Goal: Information Seeking & Learning: Find specific fact

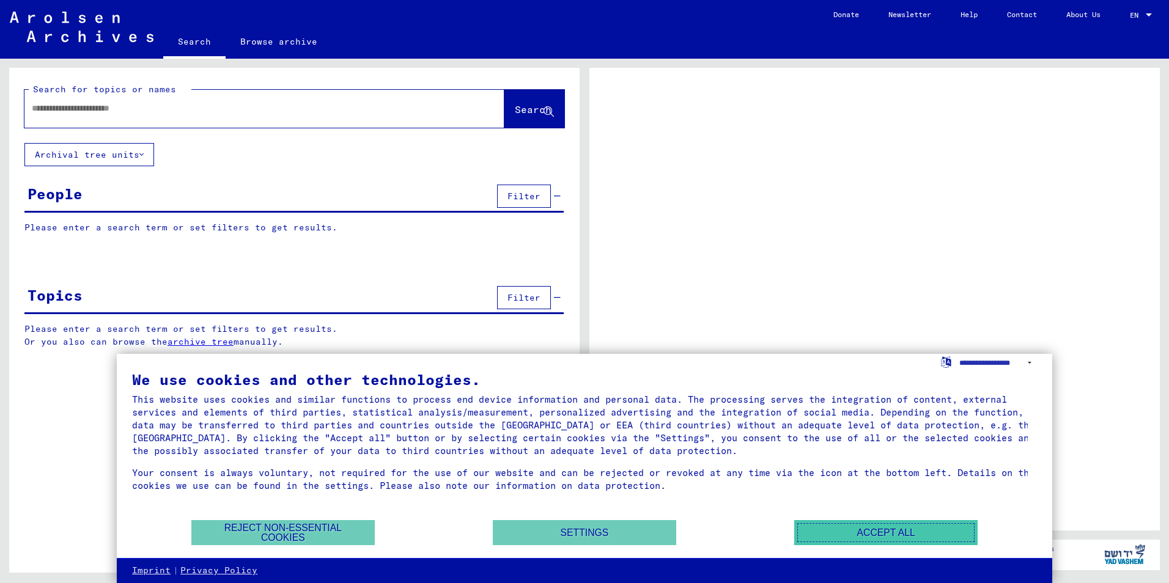
click at [850, 534] on button "Accept all" at bounding box center [885, 532] width 183 height 25
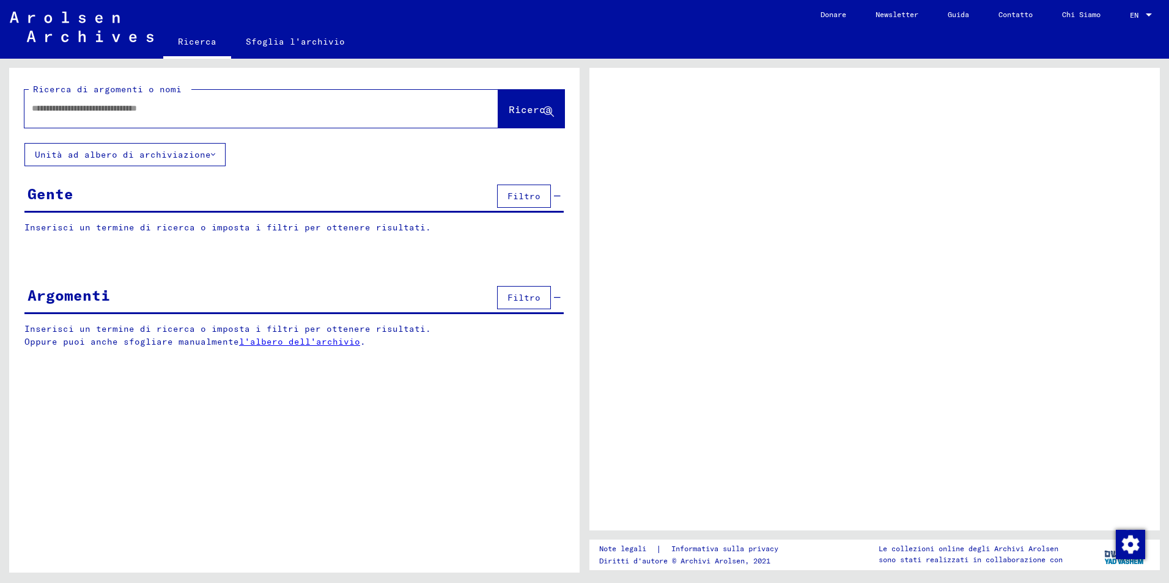
click at [77, 110] on input "text" at bounding box center [250, 108] width 437 height 13
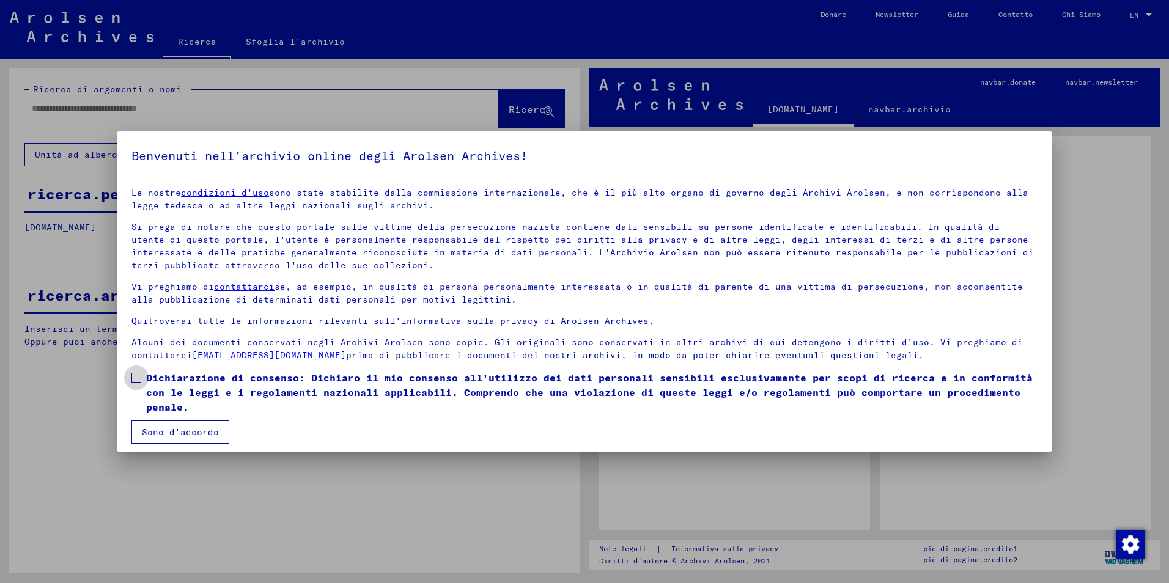
click at [137, 373] on span at bounding box center [136, 378] width 10 height 10
click at [161, 430] on button "Sono d'accordo" at bounding box center [180, 431] width 98 height 23
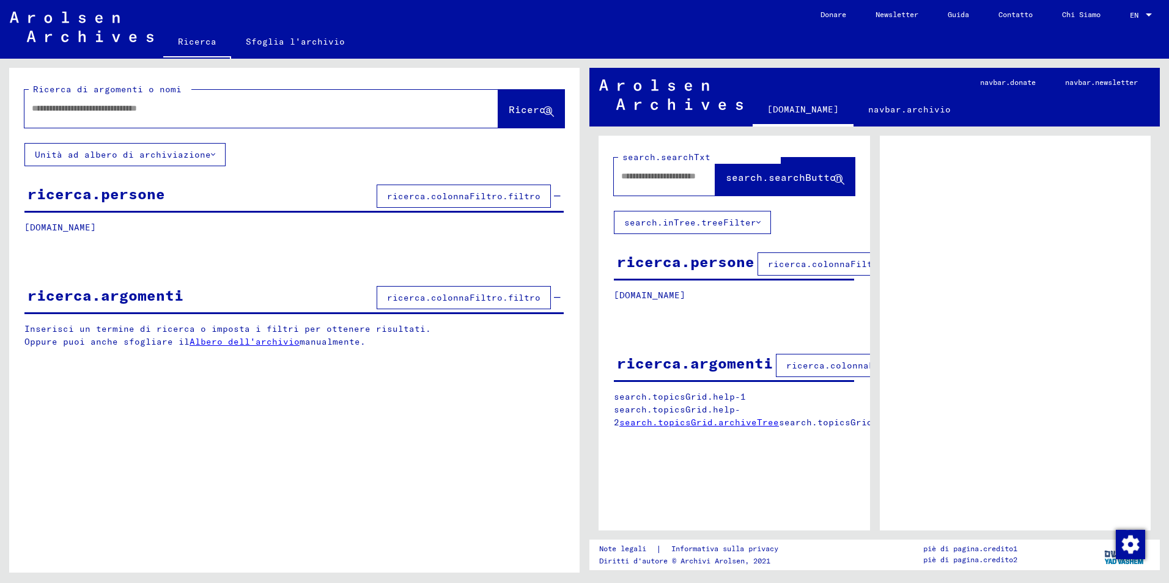
click at [72, 114] on input "text" at bounding box center [250, 108] width 437 height 13
type input "****"
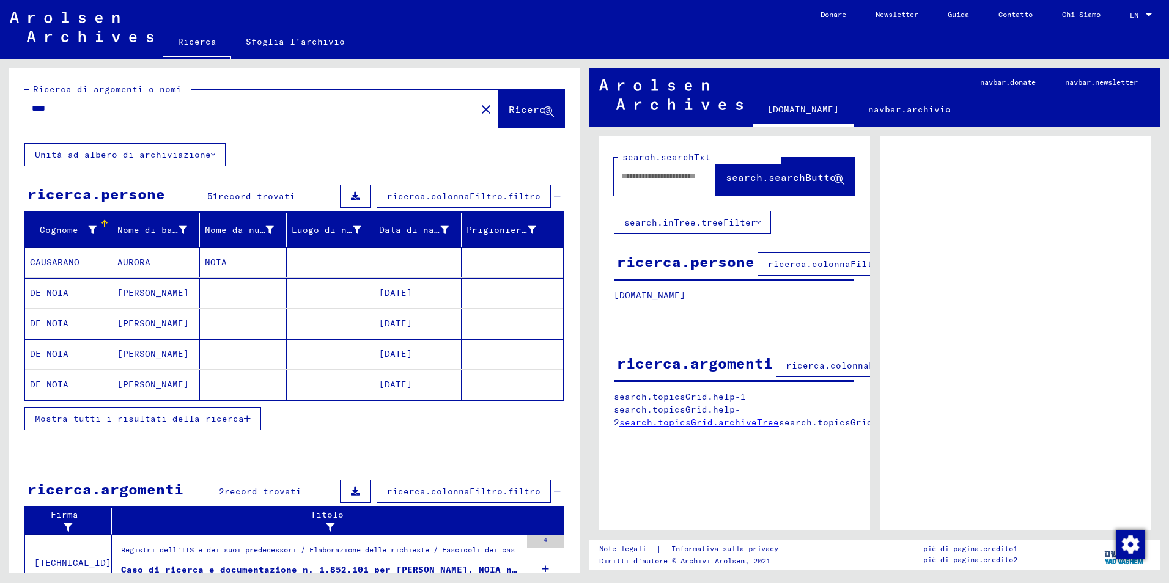
click at [246, 420] on icon "button" at bounding box center [247, 418] width 7 height 9
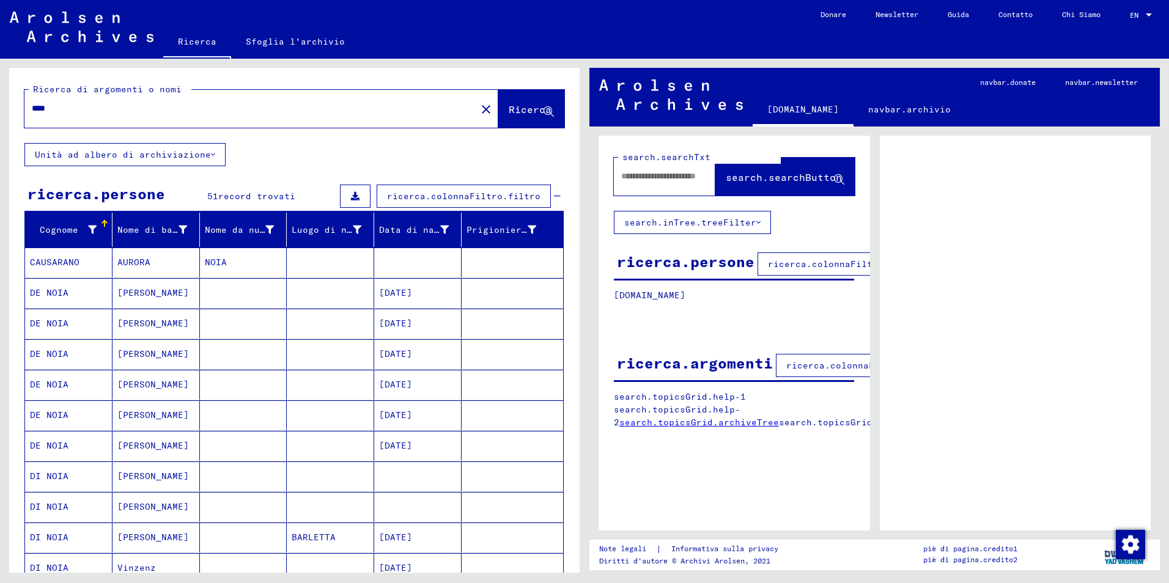
click at [67, 265] on mat-cell "CAUSARANO" at bounding box center [68, 263] width 87 height 30
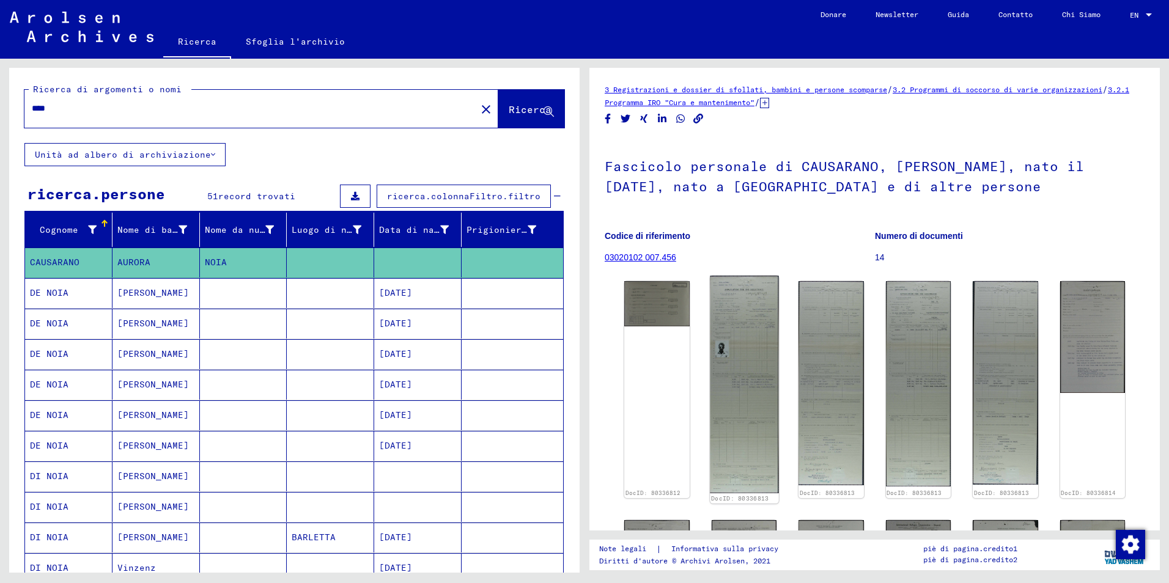
click at [738, 340] on img at bounding box center [744, 384] width 68 height 217
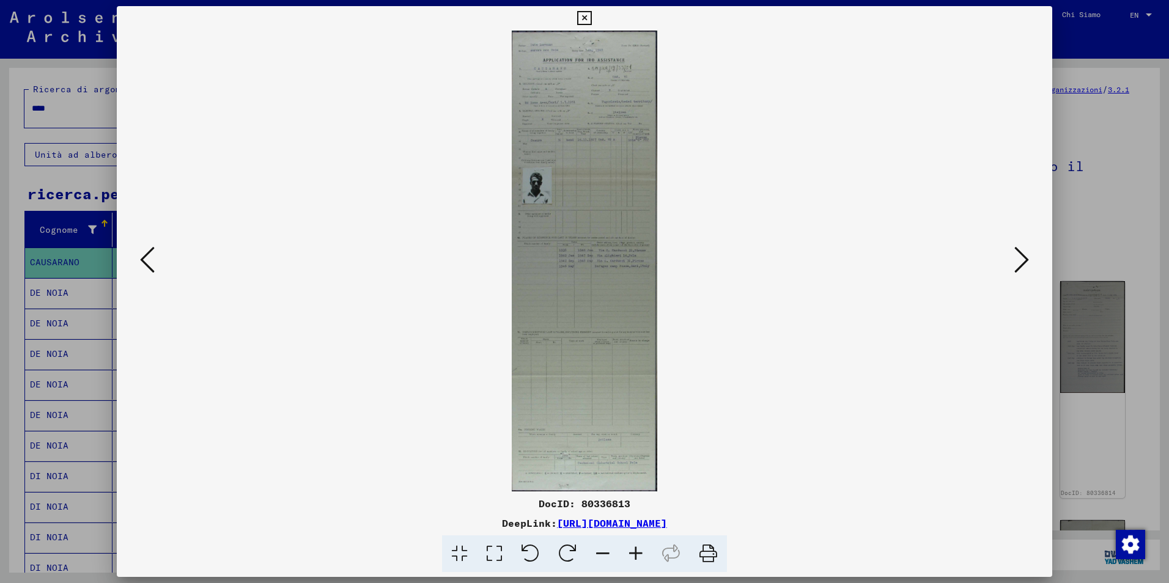
click at [555, 110] on img at bounding box center [584, 261] width 852 height 461
click at [637, 552] on icon at bounding box center [635, 553] width 33 height 37
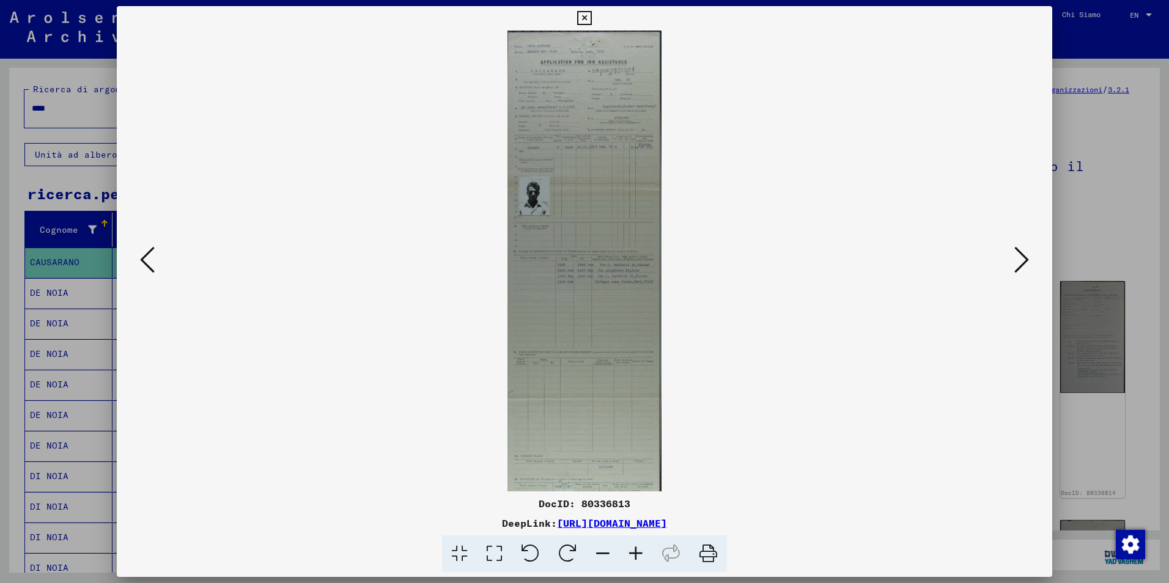
click at [637, 552] on icon at bounding box center [635, 553] width 33 height 37
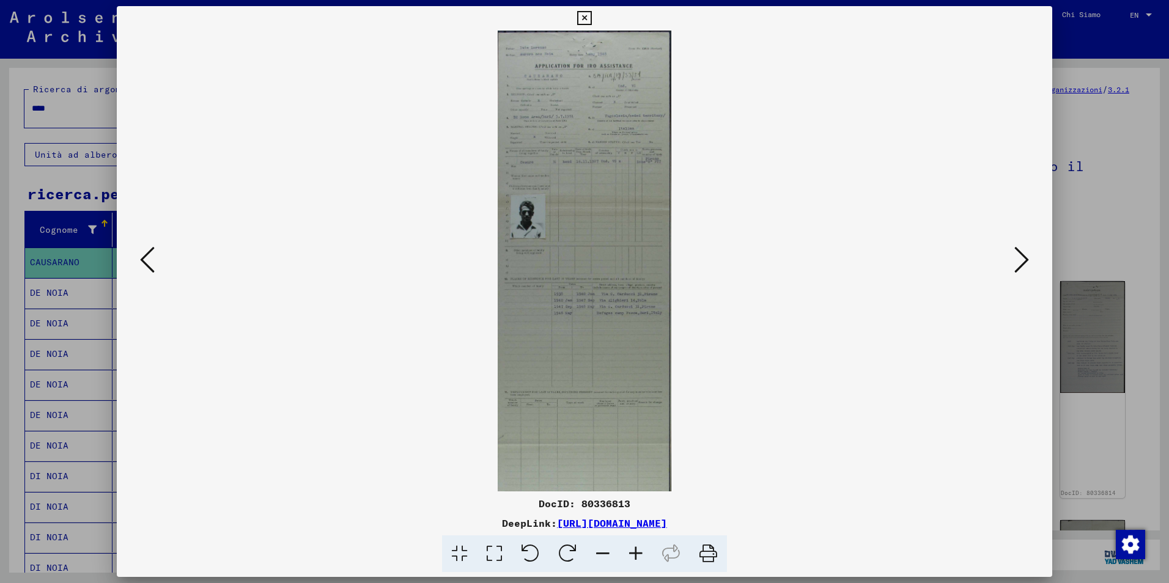
click at [637, 552] on icon at bounding box center [635, 553] width 33 height 37
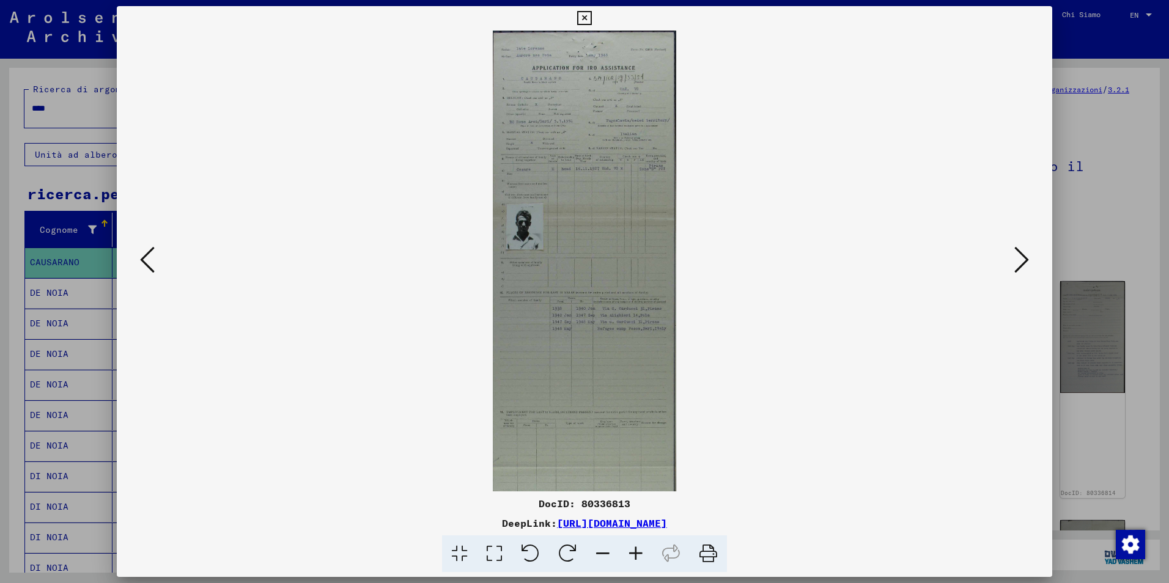
click at [637, 552] on icon at bounding box center [635, 553] width 33 height 37
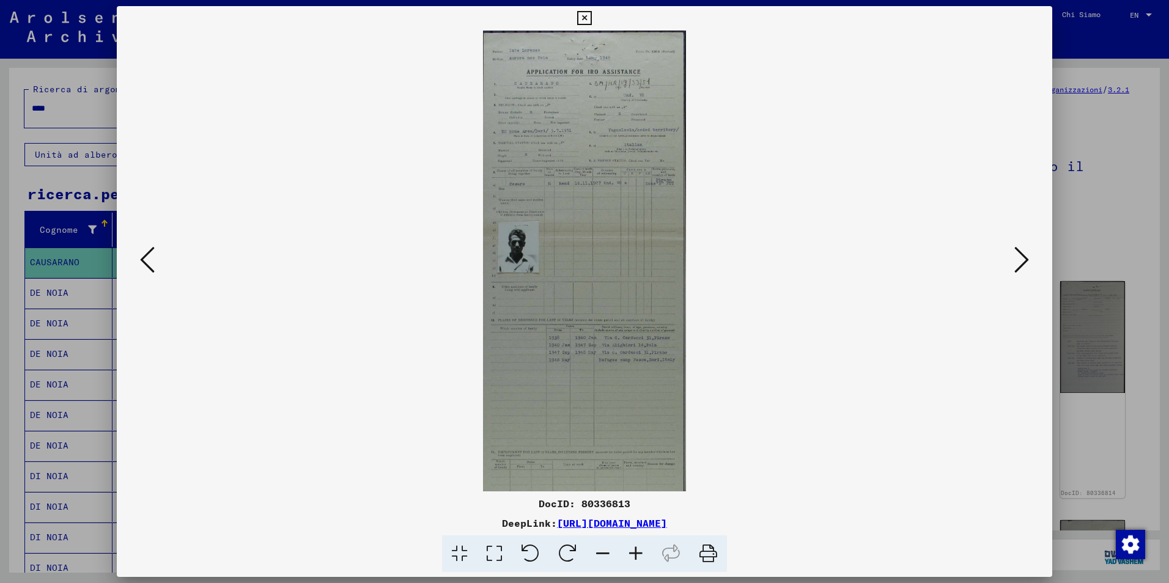
click at [637, 552] on icon at bounding box center [635, 553] width 33 height 37
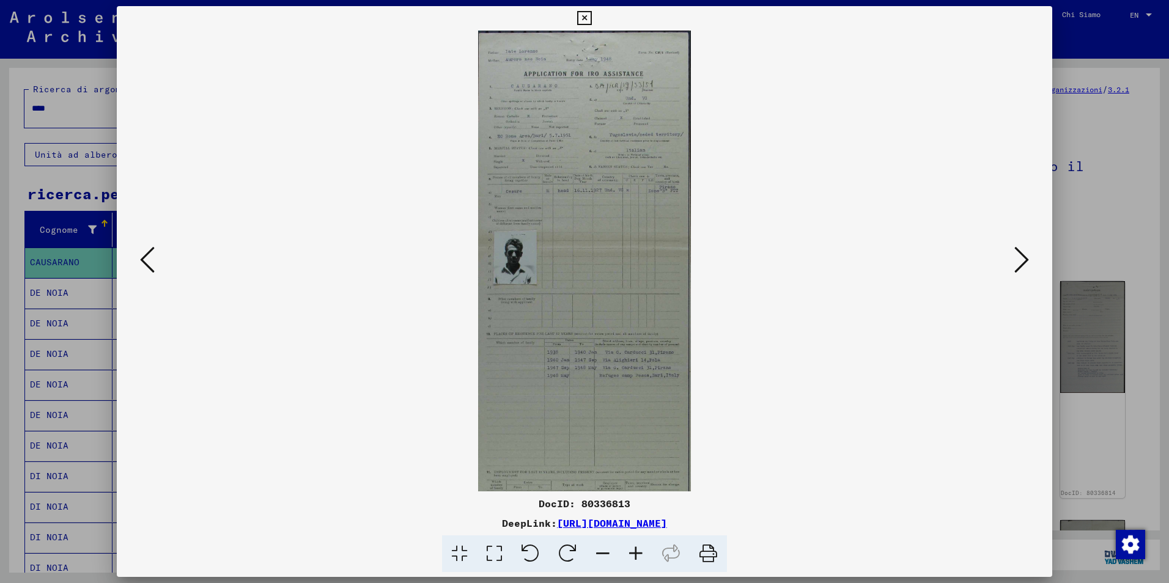
click at [637, 552] on icon at bounding box center [635, 553] width 33 height 37
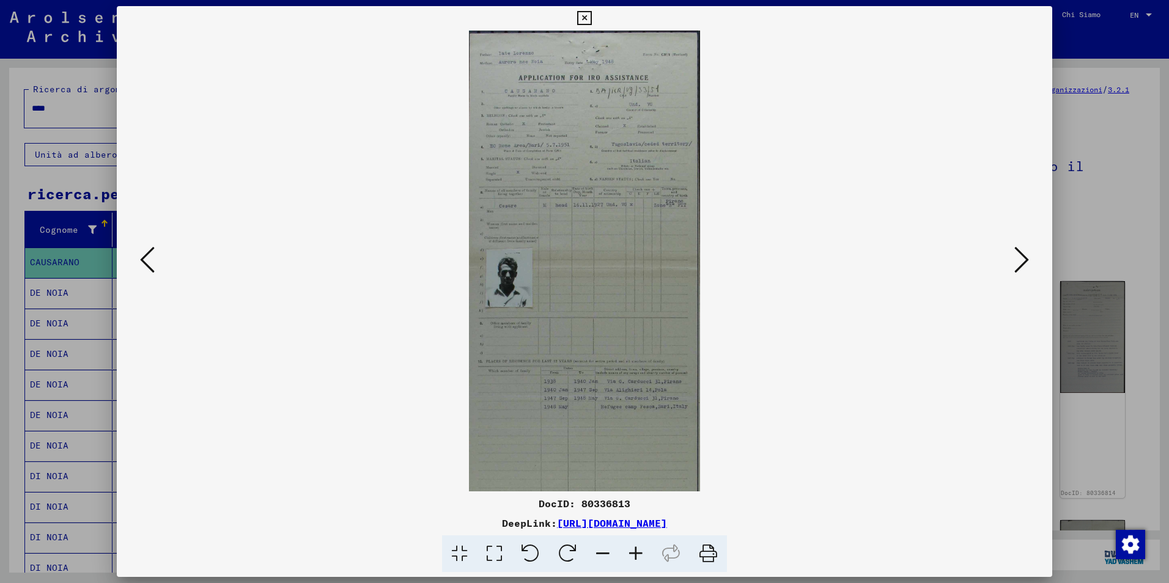
click at [637, 552] on icon at bounding box center [635, 553] width 33 height 37
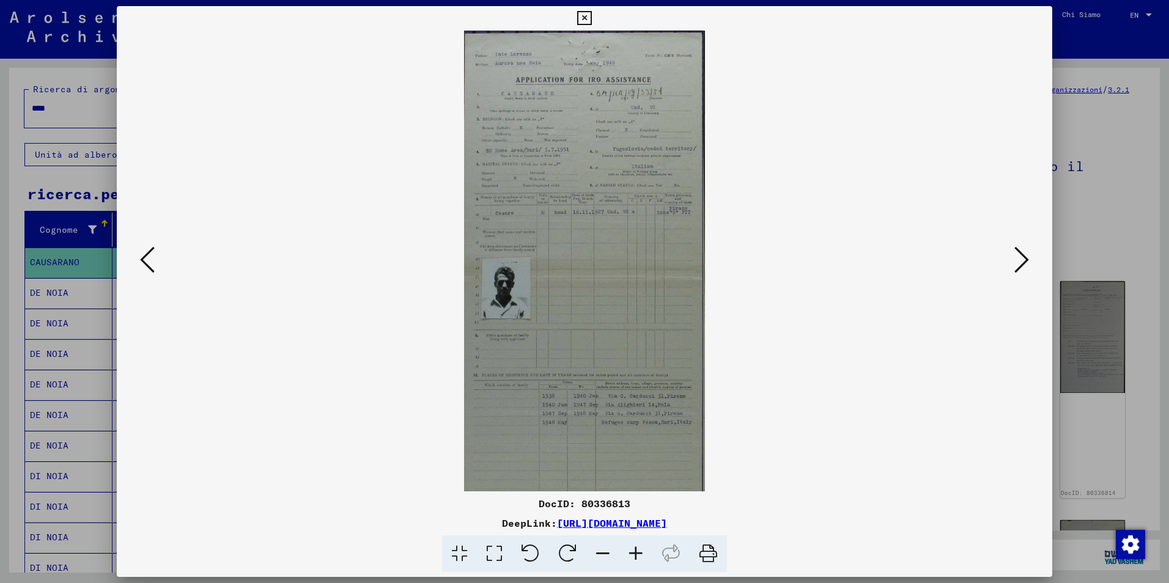
click at [638, 552] on icon at bounding box center [635, 553] width 33 height 37
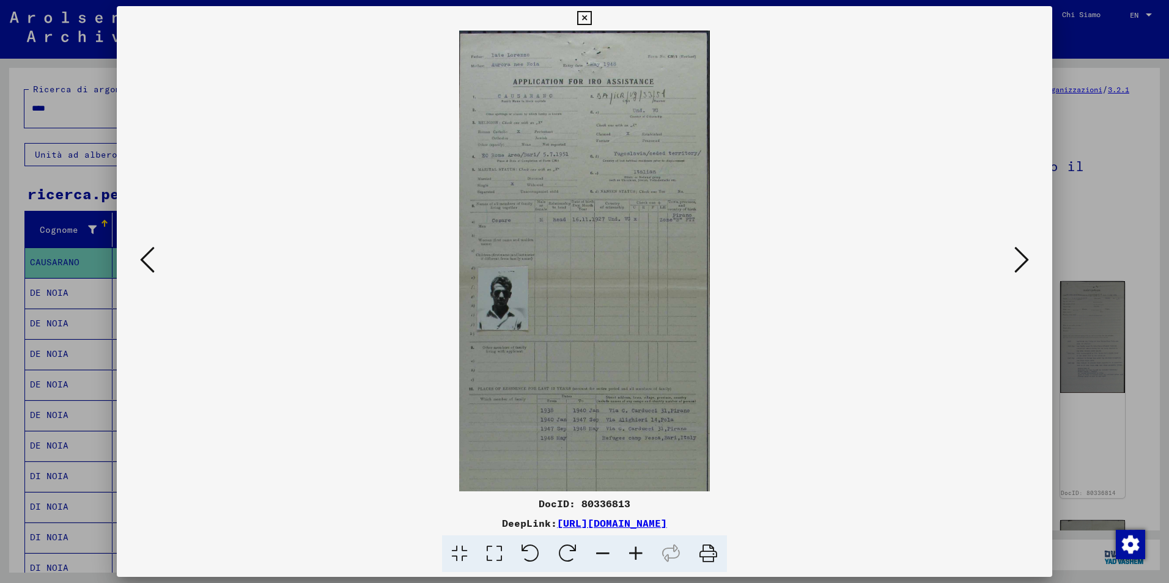
click at [639, 552] on icon at bounding box center [635, 553] width 33 height 37
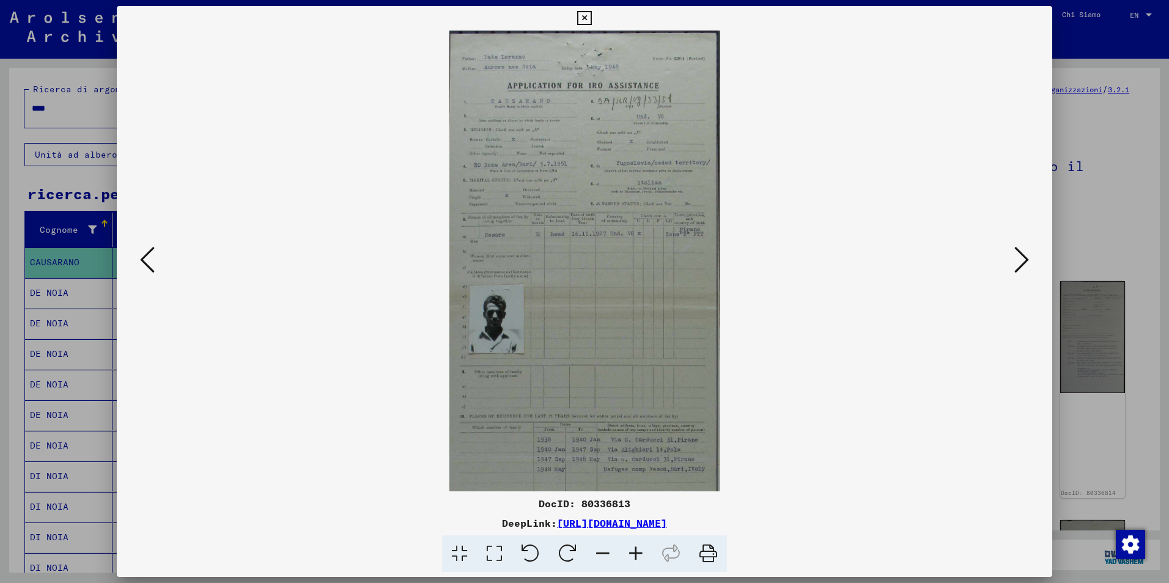
click at [640, 552] on icon at bounding box center [635, 553] width 33 height 37
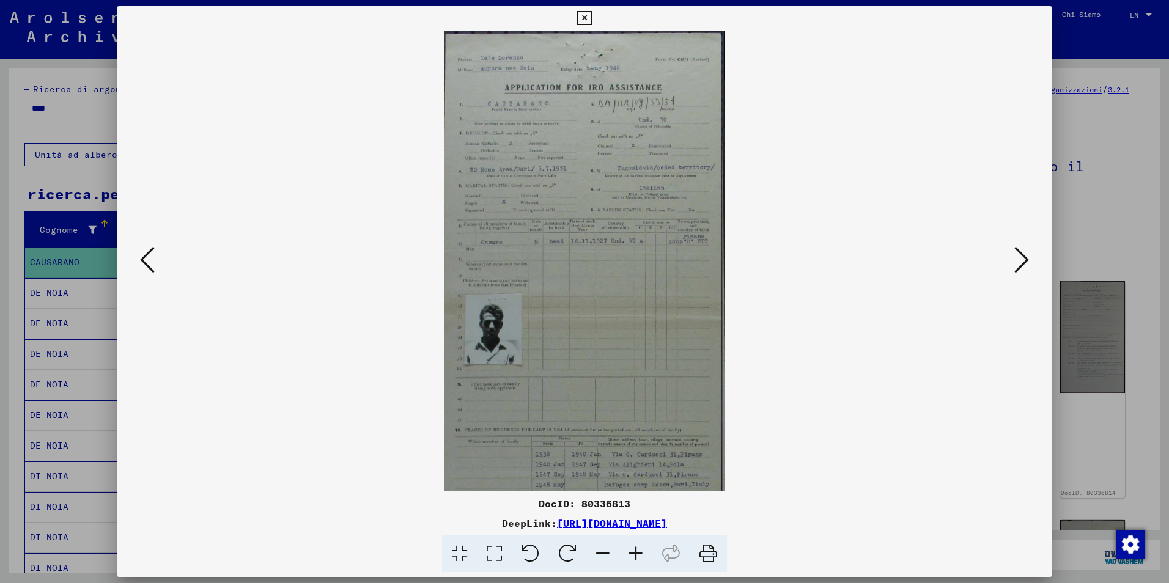
click at [640, 552] on icon at bounding box center [635, 553] width 33 height 37
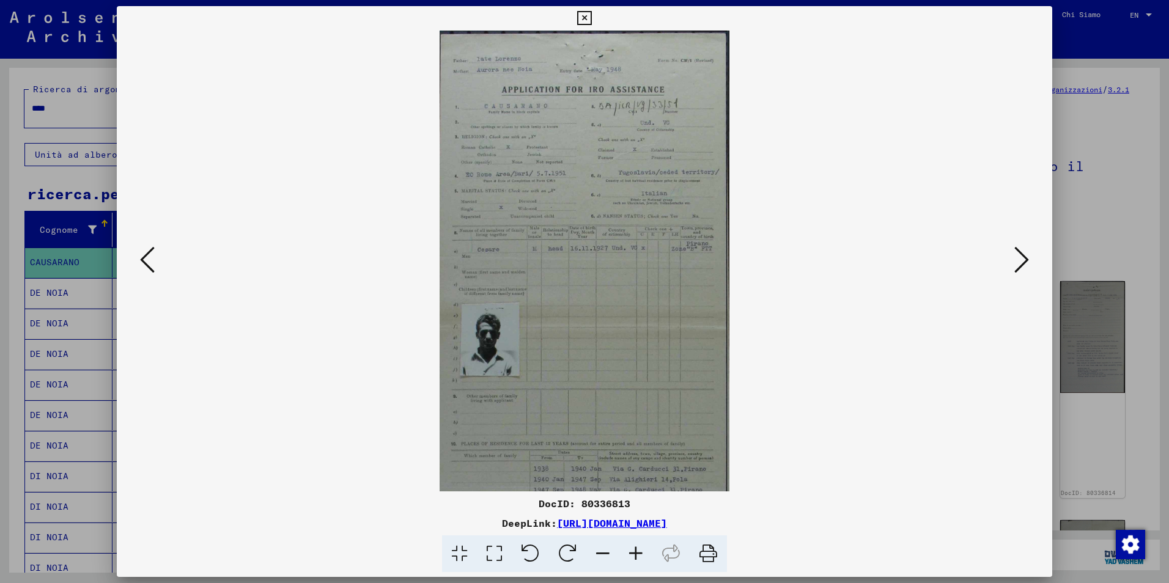
click at [640, 552] on icon at bounding box center [635, 553] width 33 height 37
click at [583, 13] on icon at bounding box center [584, 18] width 14 height 15
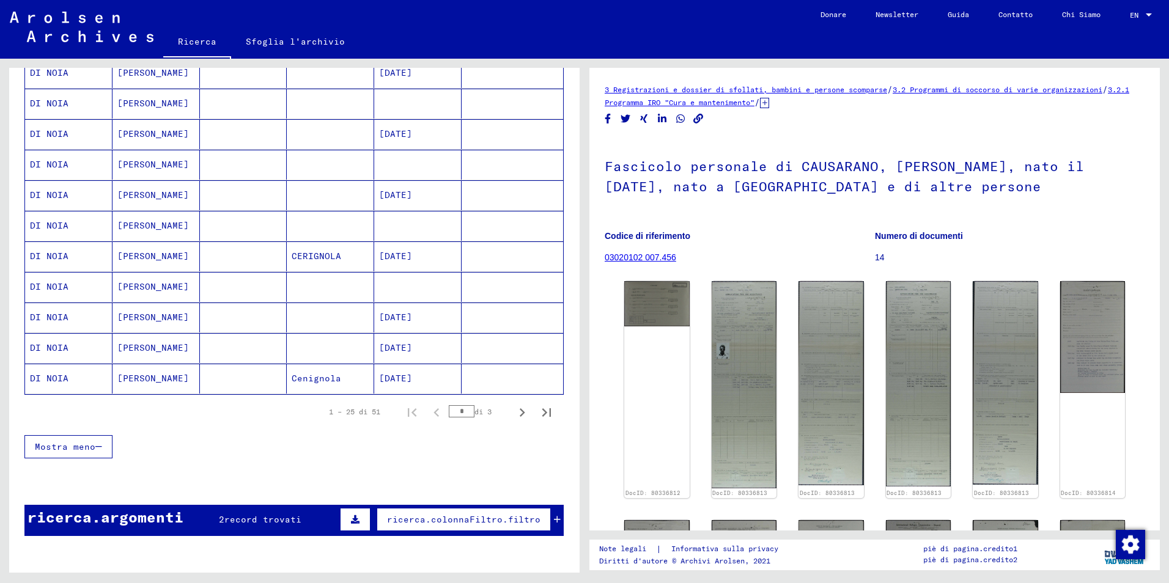
scroll to position [733, 0]
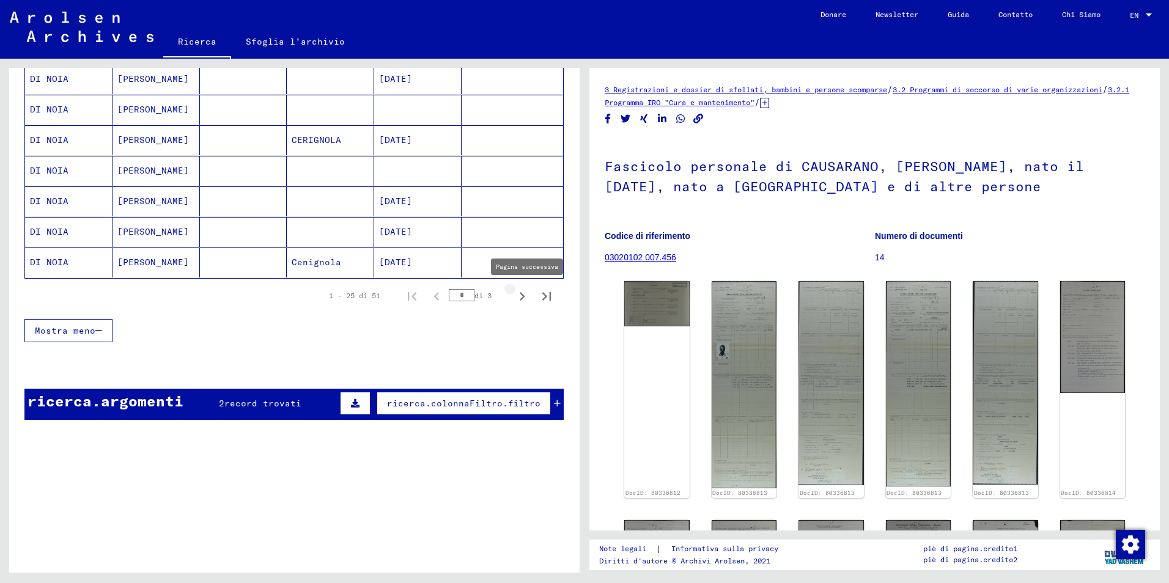
click at [513, 297] on icon "Pagina successiva" at bounding box center [521, 296] width 17 height 17
click at [513, 296] on icon "Pagina successiva" at bounding box center [521, 296] width 17 height 17
type input "*"
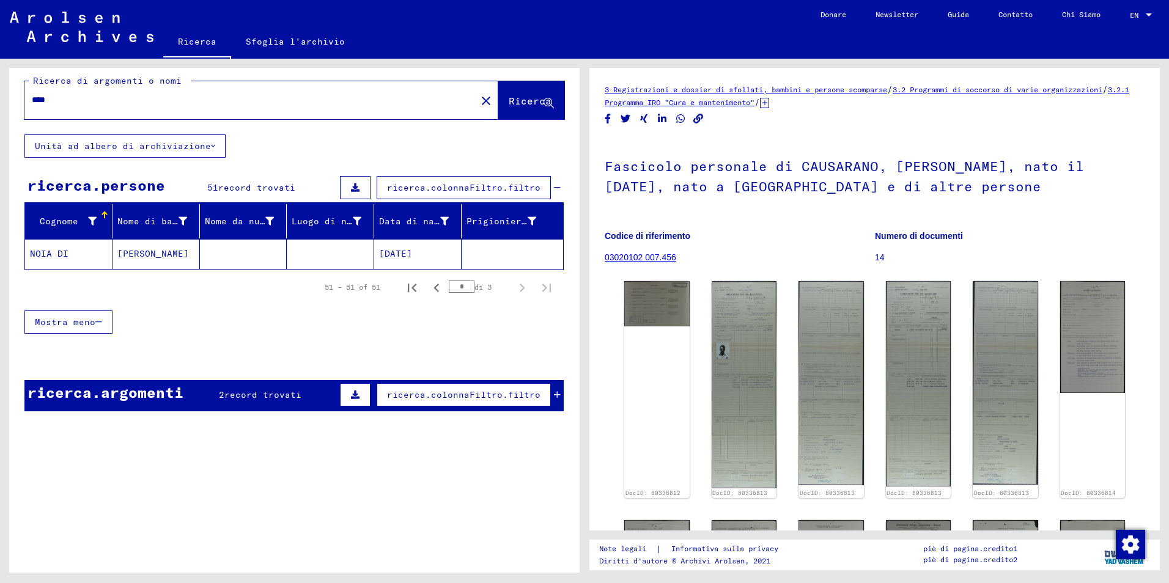
scroll to position [9, 0]
click at [32, 101] on input "****" at bounding box center [250, 100] width 437 height 13
click at [523, 100] on span "Ricerca" at bounding box center [529, 101] width 43 height 12
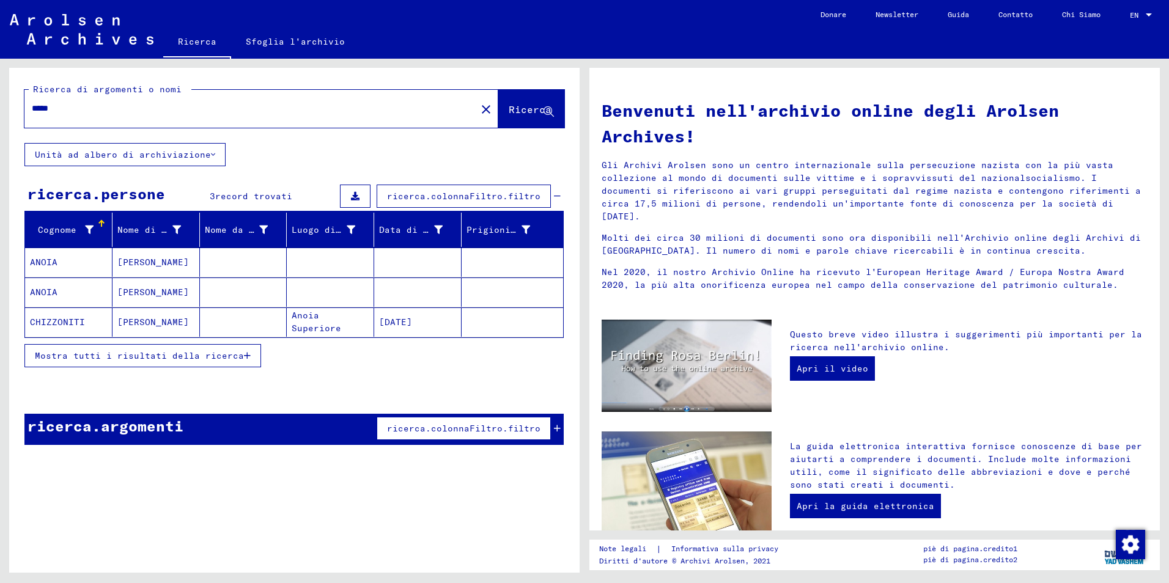
click at [244, 354] on icon "button" at bounding box center [247, 355] width 7 height 9
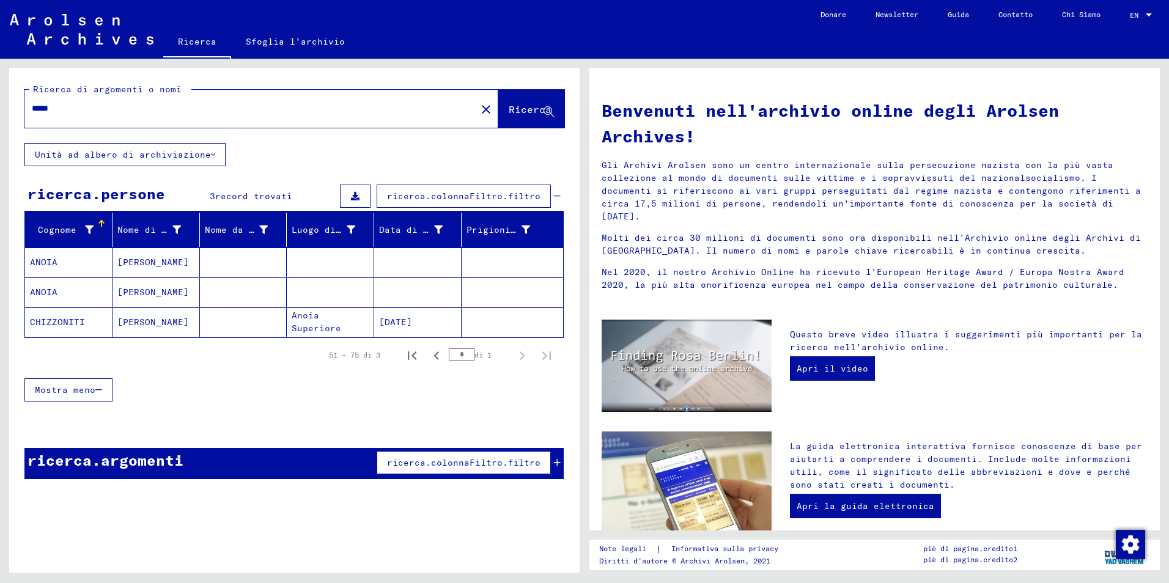
click at [40, 109] on input "*****" at bounding box center [247, 108] width 430 height 13
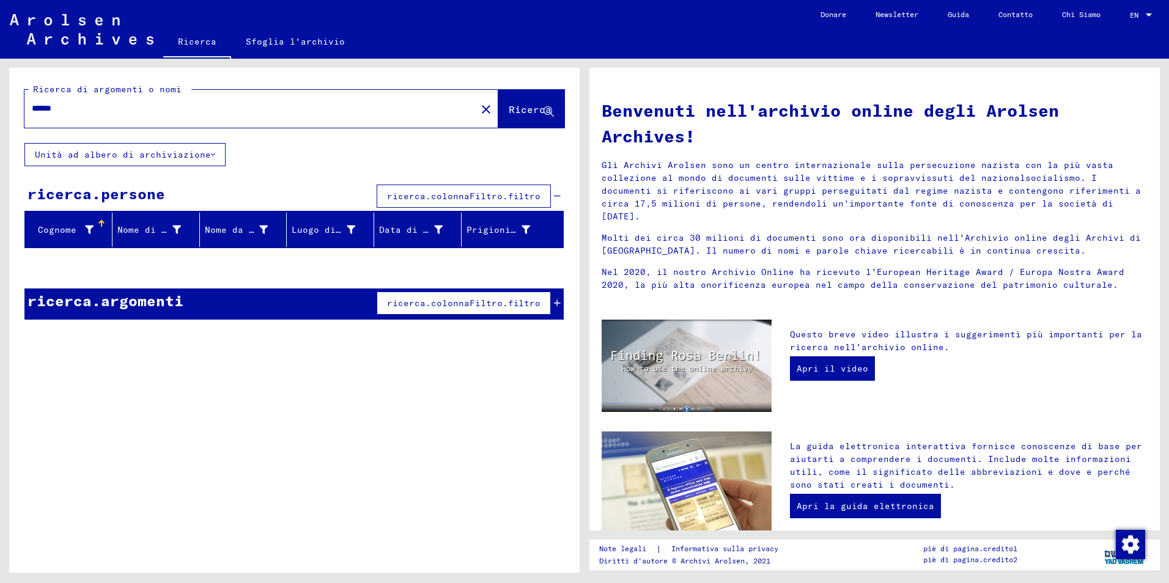
click at [45, 106] on input "******" at bounding box center [247, 108] width 430 height 13
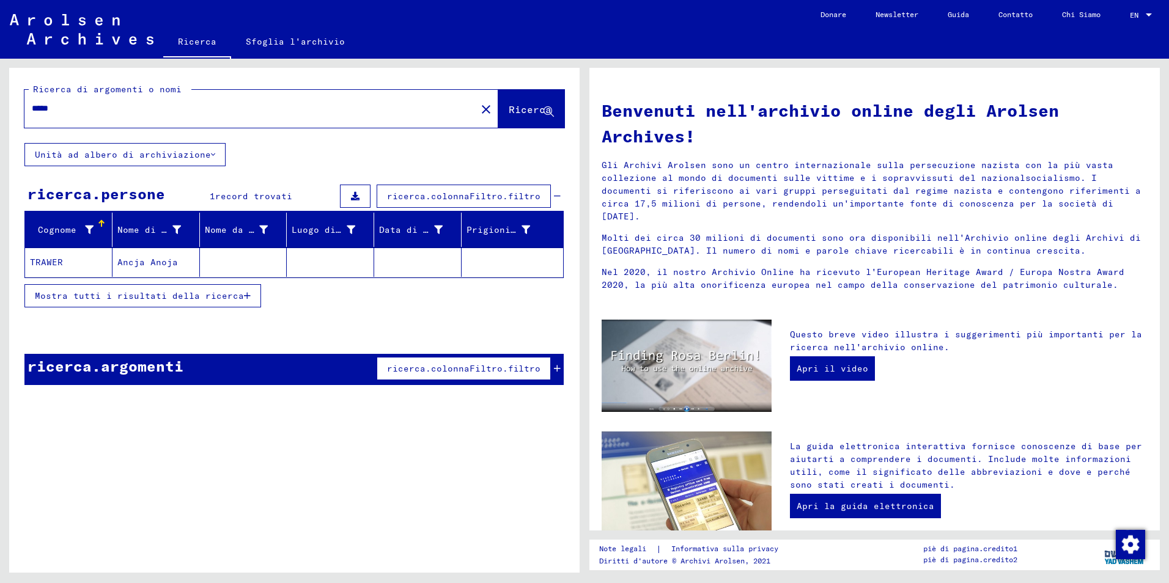
click at [246, 298] on icon "button" at bounding box center [247, 296] width 7 height 9
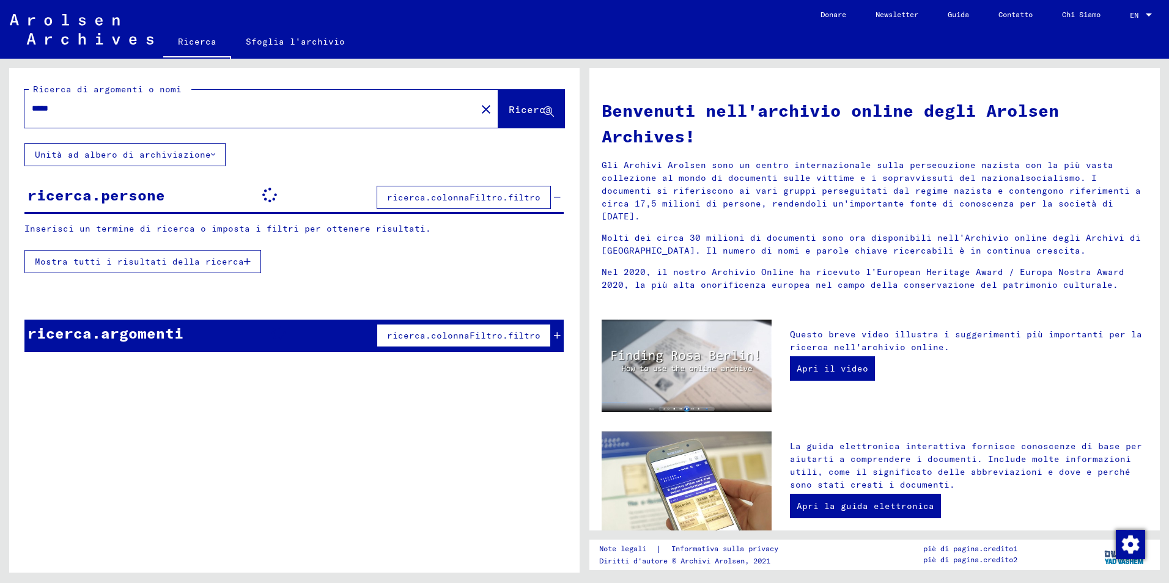
type input "****"
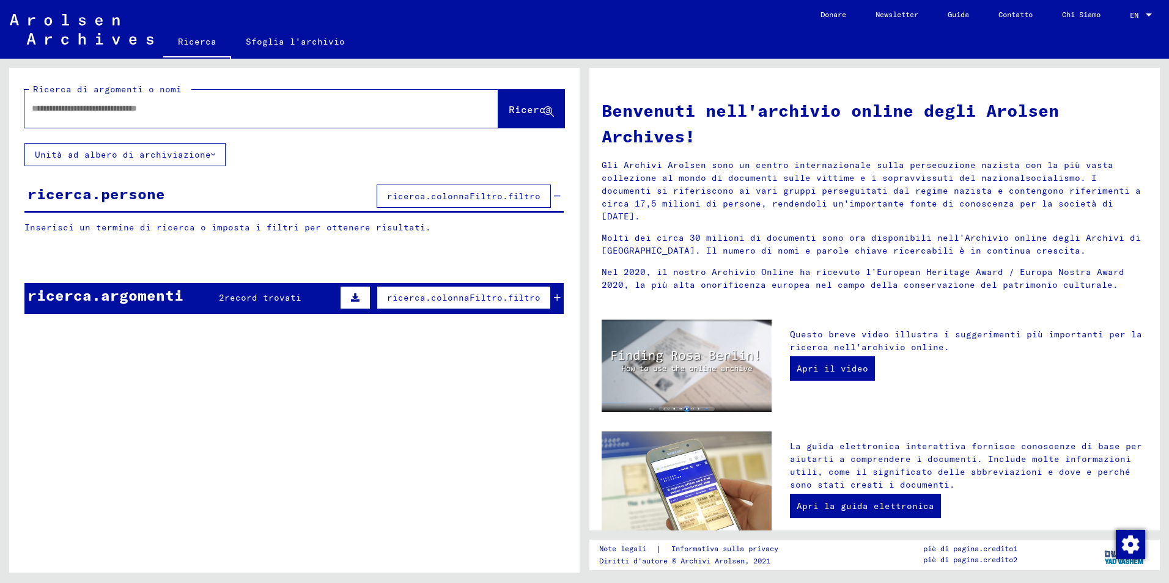
click at [34, 109] on input "text" at bounding box center [247, 108] width 430 height 13
